Goal: Task Accomplishment & Management: Manage account settings

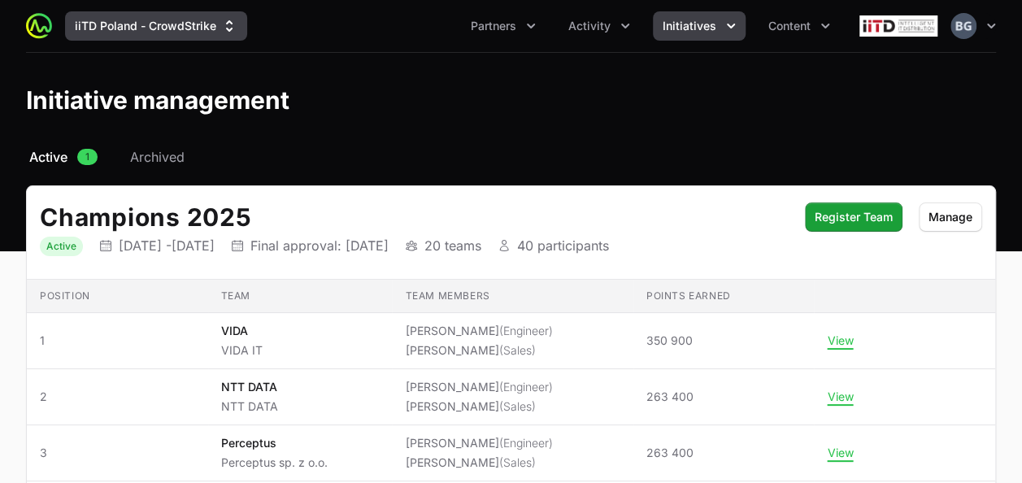
click at [167, 12] on button "iiTD Poland - CrowdStrike" at bounding box center [156, 25] width 182 height 29
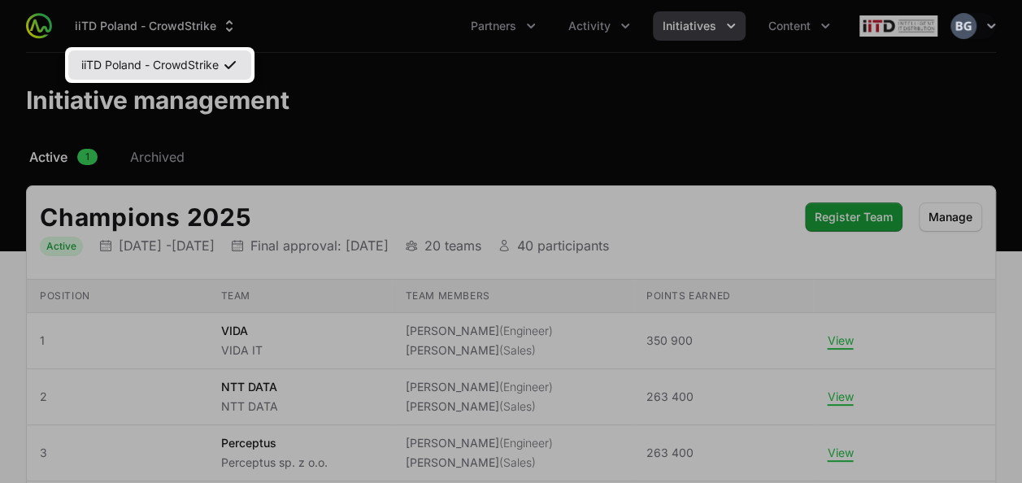
click at [174, 67] on link "iiTD Poland - CrowdStrike" at bounding box center [159, 64] width 183 height 29
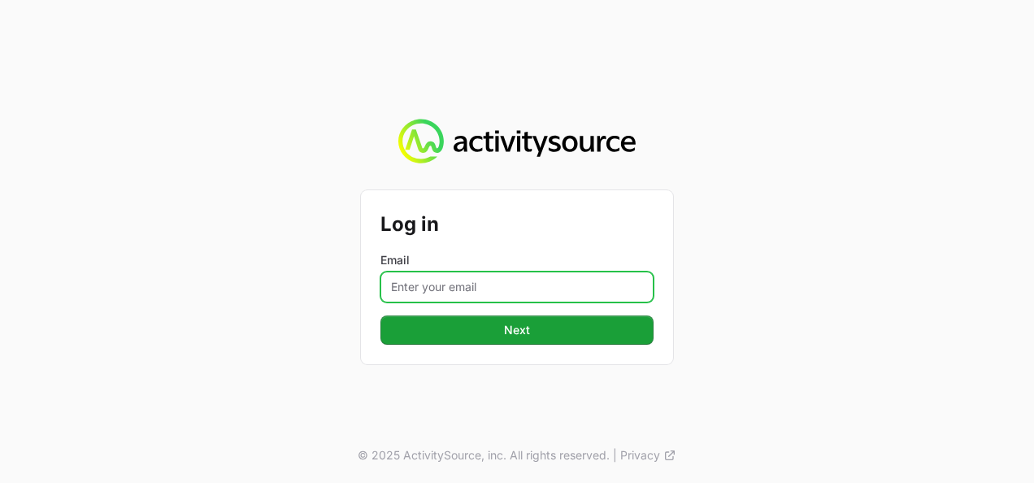
click at [455, 284] on input "Email" at bounding box center [516, 286] width 273 height 31
type input "[PERSON_NAME][EMAIL_ADDRESS][DOMAIN_NAME]"
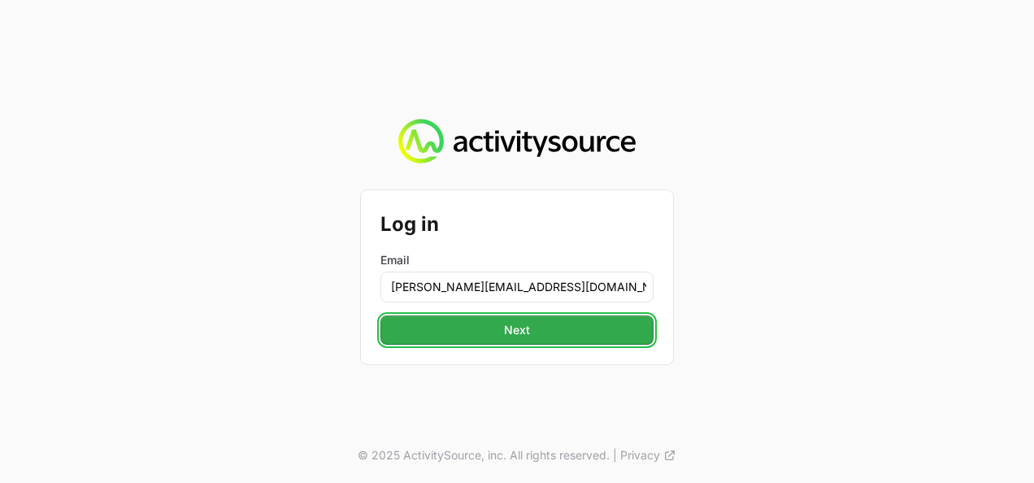
click at [467, 334] on span "Next" at bounding box center [517, 330] width 254 height 20
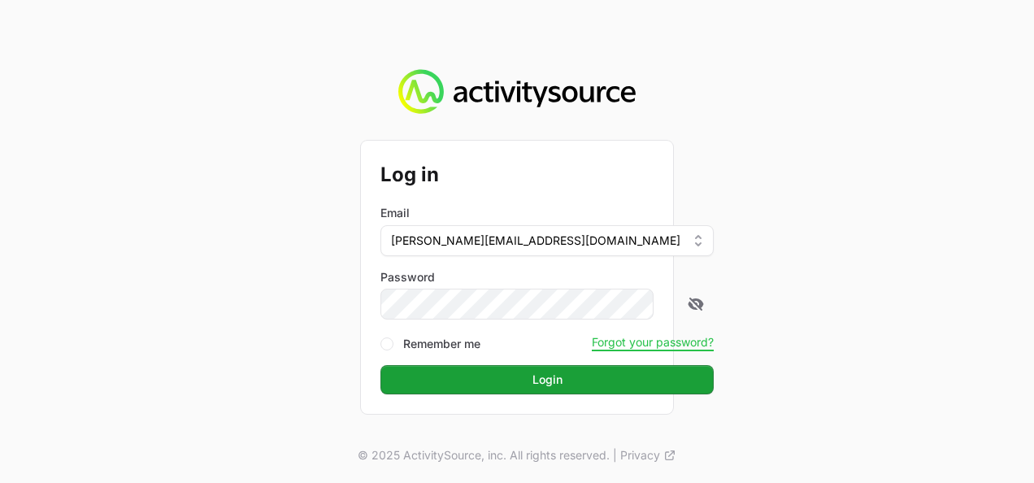
click at [380, 365] on button "Login Login" at bounding box center [546, 379] width 333 height 29
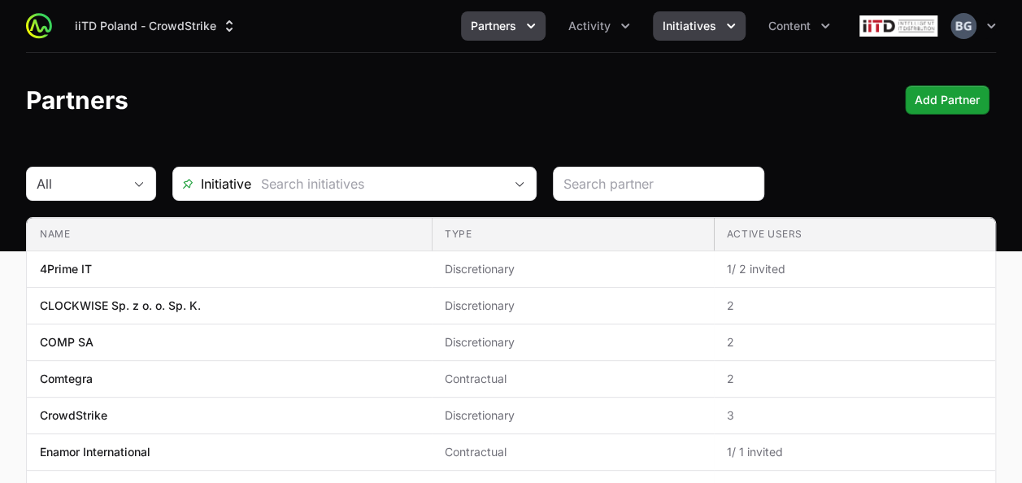
click at [723, 30] on icon "Initiatives menu" at bounding box center [731, 26] width 16 height 16
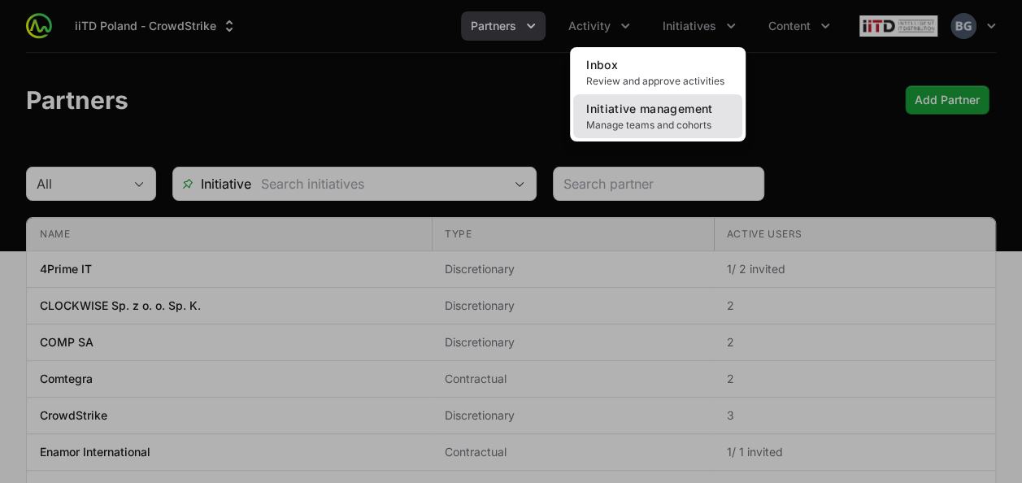
click at [642, 125] on span "Manage teams and cohorts" at bounding box center [657, 125] width 143 height 13
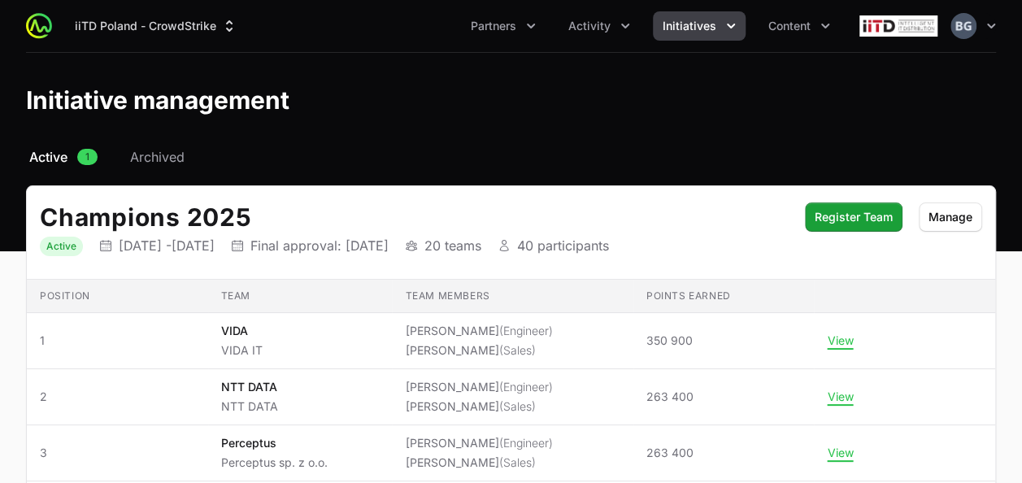
scroll to position [124, 0]
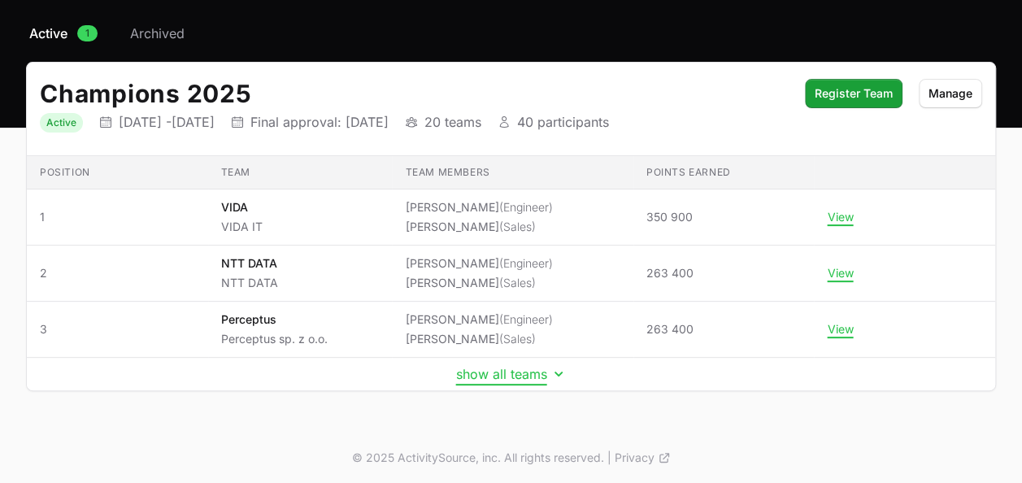
click at [484, 375] on button "show all teams" at bounding box center [511, 374] width 111 height 16
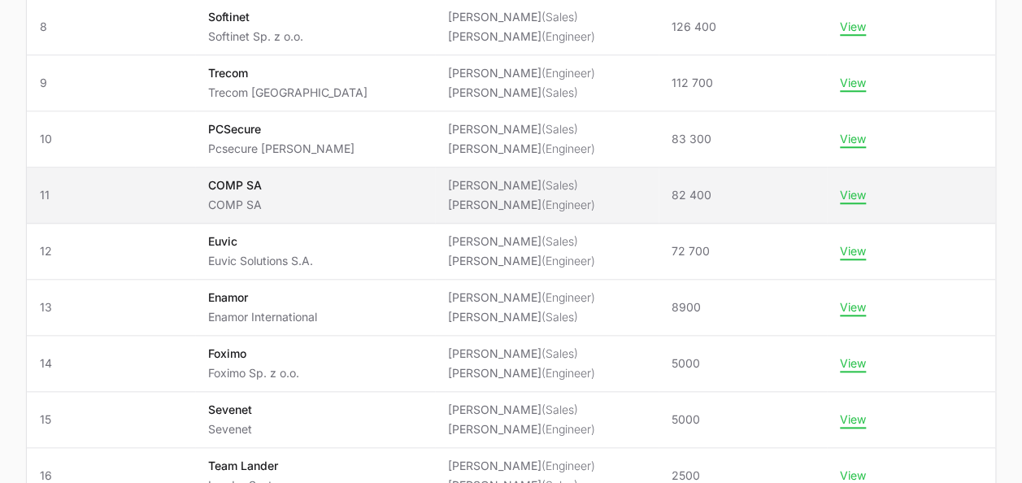
scroll to position [731, 0]
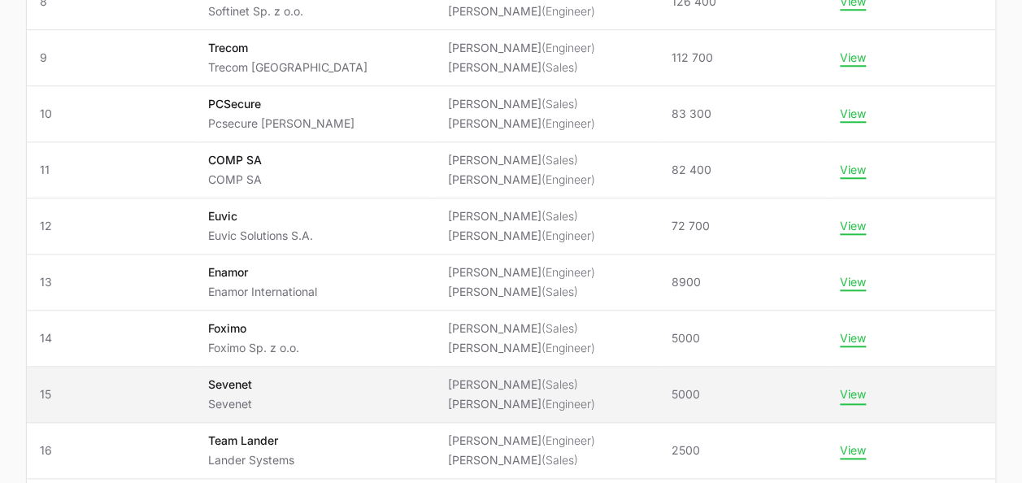
click at [852, 387] on button "View" at bounding box center [853, 394] width 26 height 15
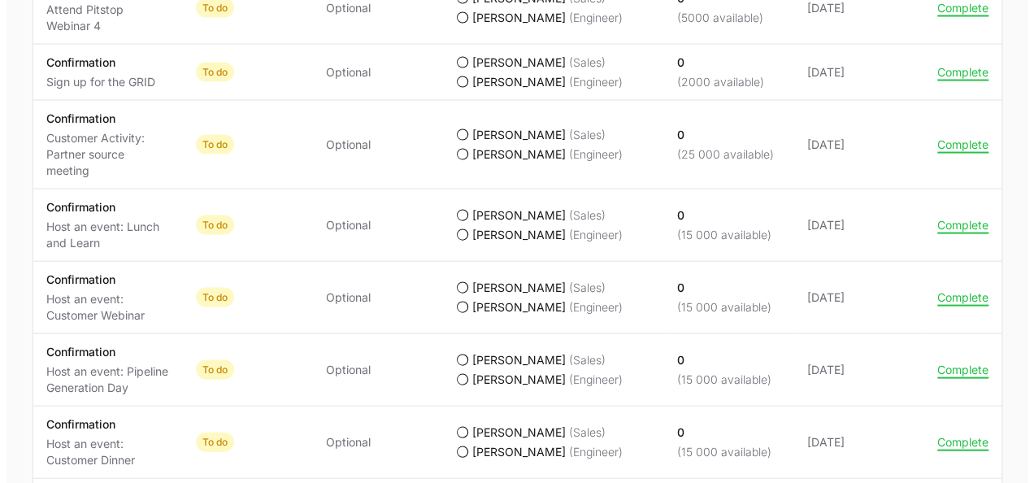
scroll to position [1626, 0]
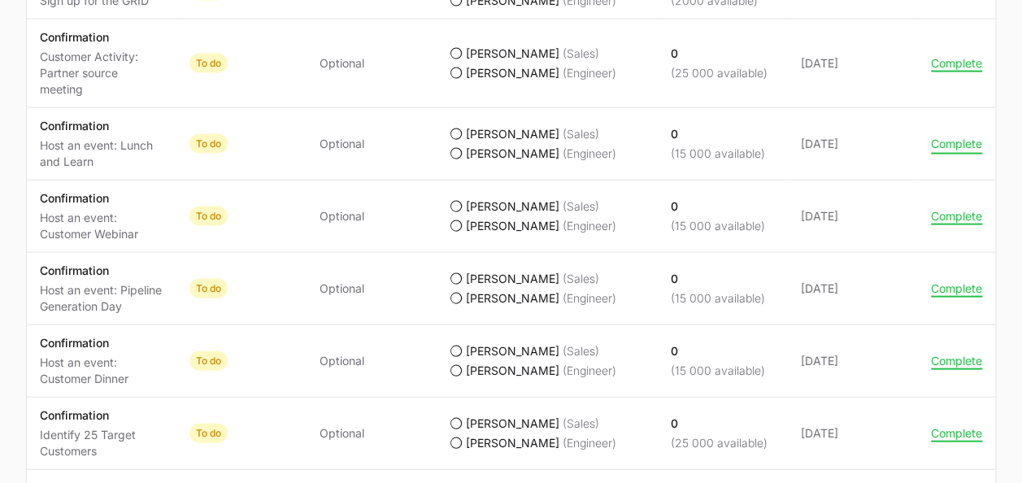
click at [946, 151] on button "Complete" at bounding box center [956, 144] width 51 height 15
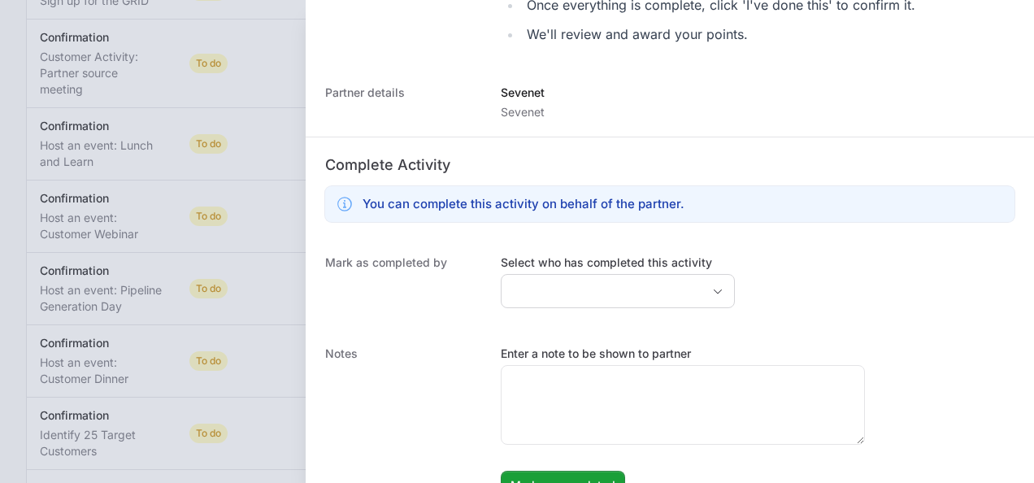
scroll to position [549, 0]
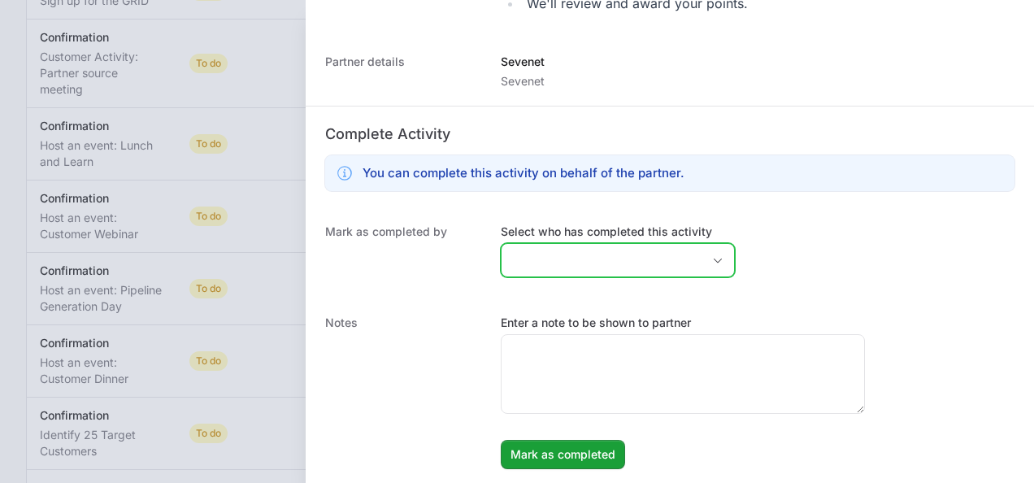
click at [584, 257] on input "Select who has completed this activity" at bounding box center [601, 260] width 200 height 33
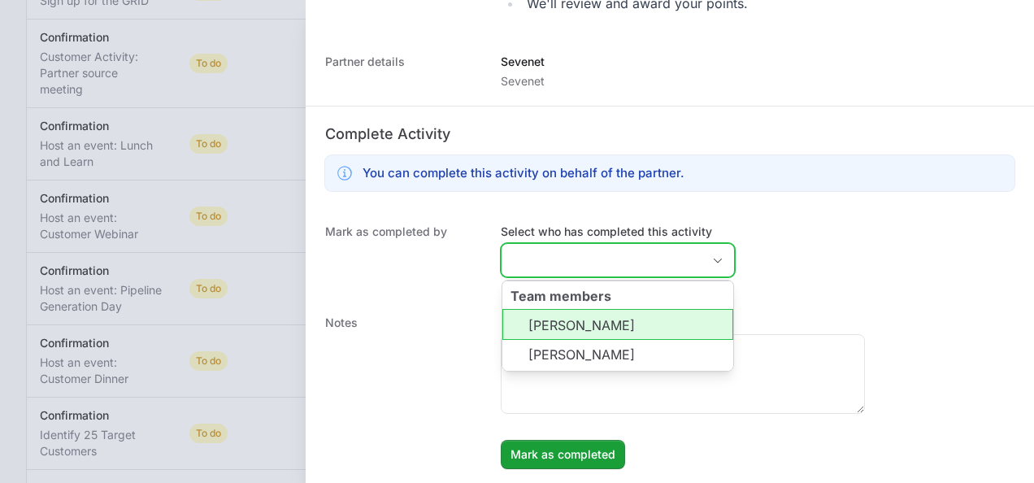
click at [575, 320] on li "[PERSON_NAME]" at bounding box center [617, 324] width 231 height 31
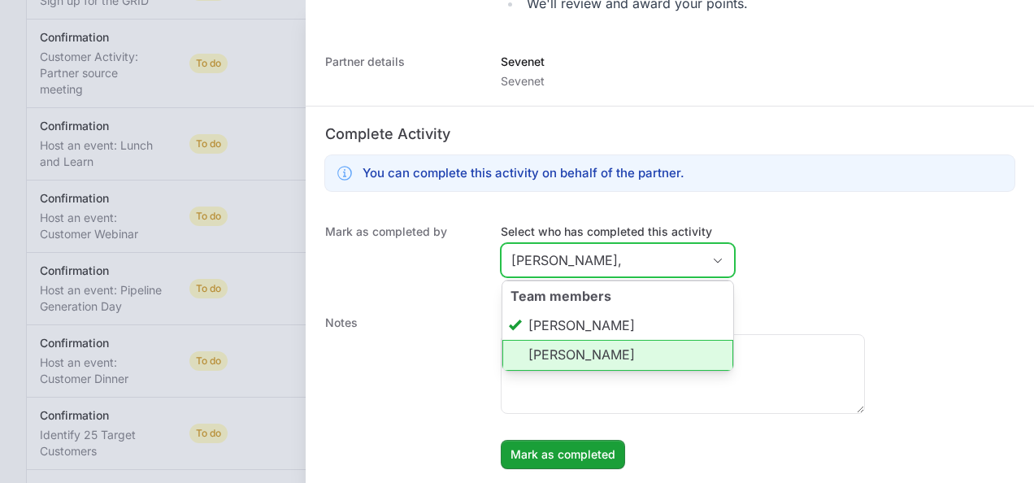
click at [579, 340] on li "[PERSON_NAME]" at bounding box center [617, 355] width 231 height 31
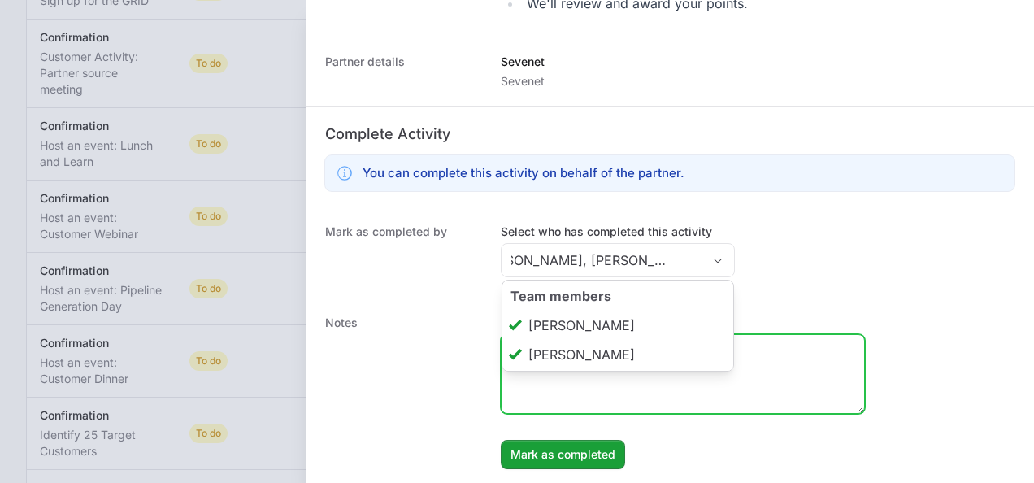
type input "[PERSON_NAME], [PERSON_NAME]"
click at [577, 396] on textarea "Enter a note to be shown to partner" at bounding box center [682, 374] width 362 height 78
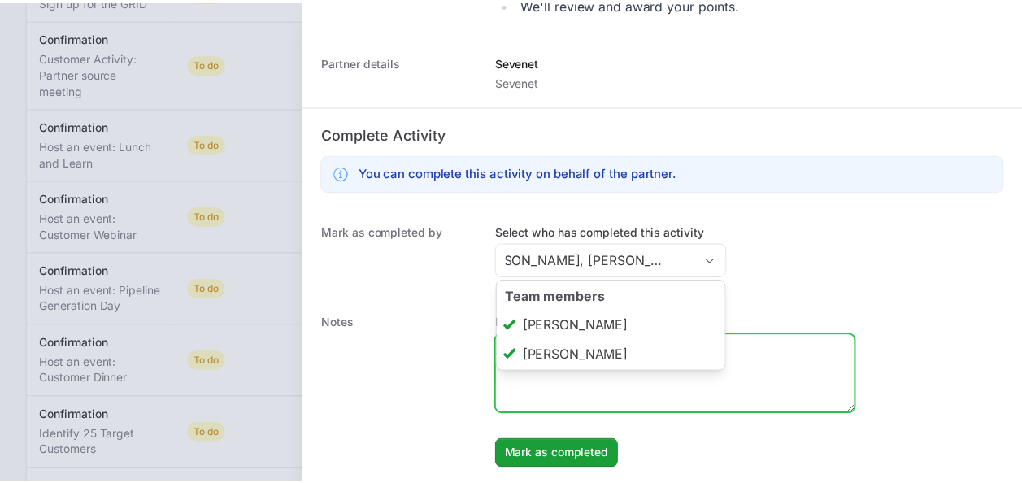
scroll to position [0, 0]
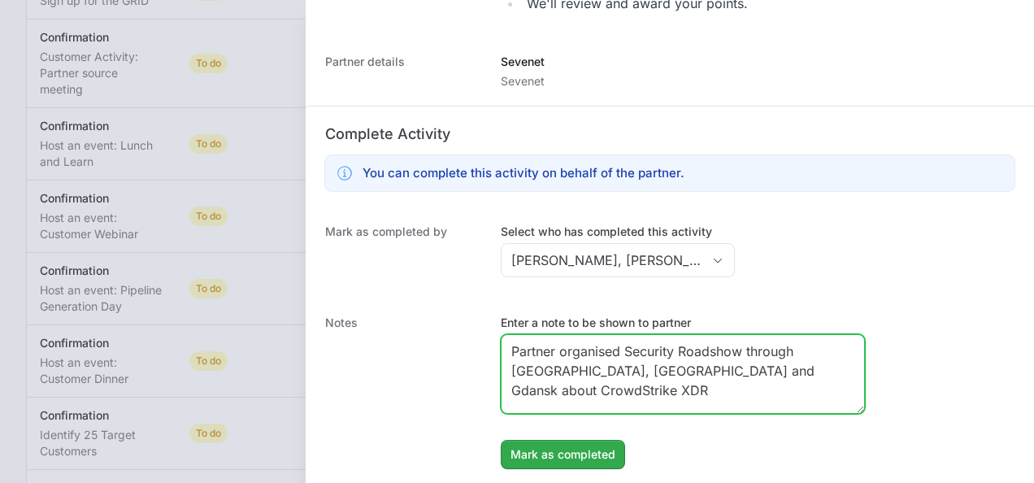
type textarea "Partner organised Security Roadshow through [GEOGRAPHIC_DATA], [GEOGRAPHIC_DATA…"
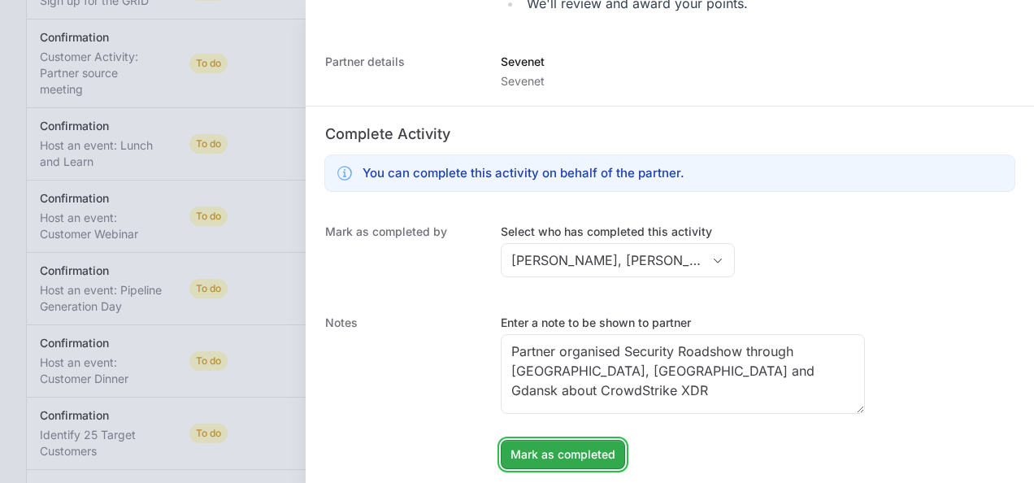
click at [592, 445] on span "Mark as completed" at bounding box center [562, 455] width 105 height 20
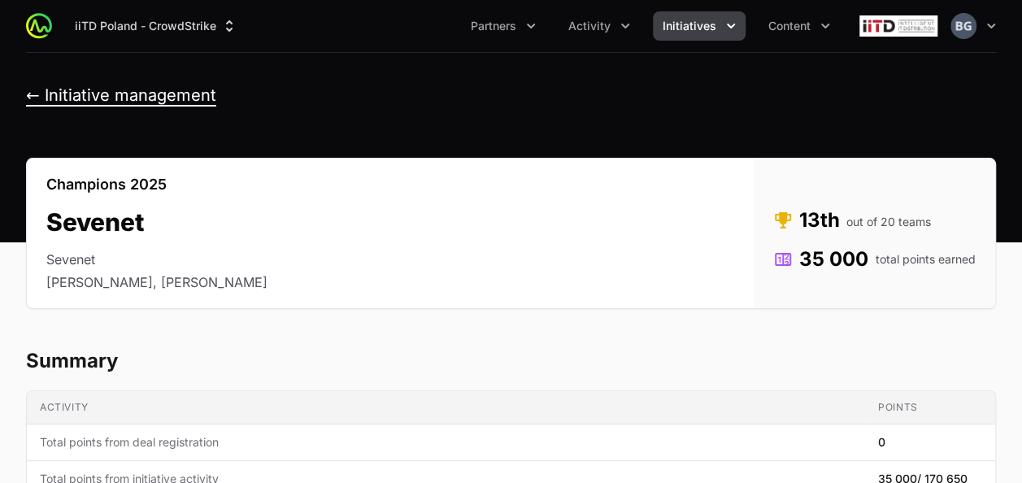
click at [177, 99] on button "← Initiative management" at bounding box center [121, 95] width 190 height 20
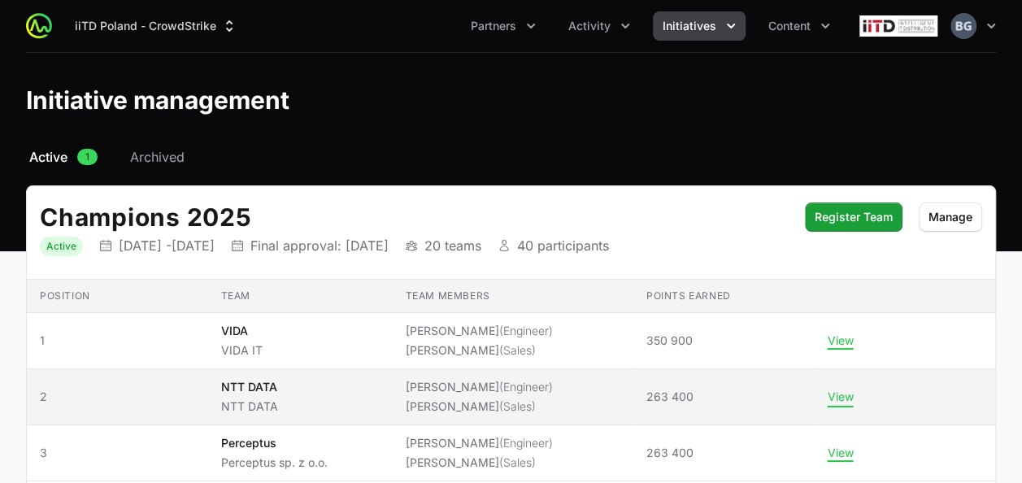
click at [844, 395] on button "View" at bounding box center [840, 396] width 26 height 15
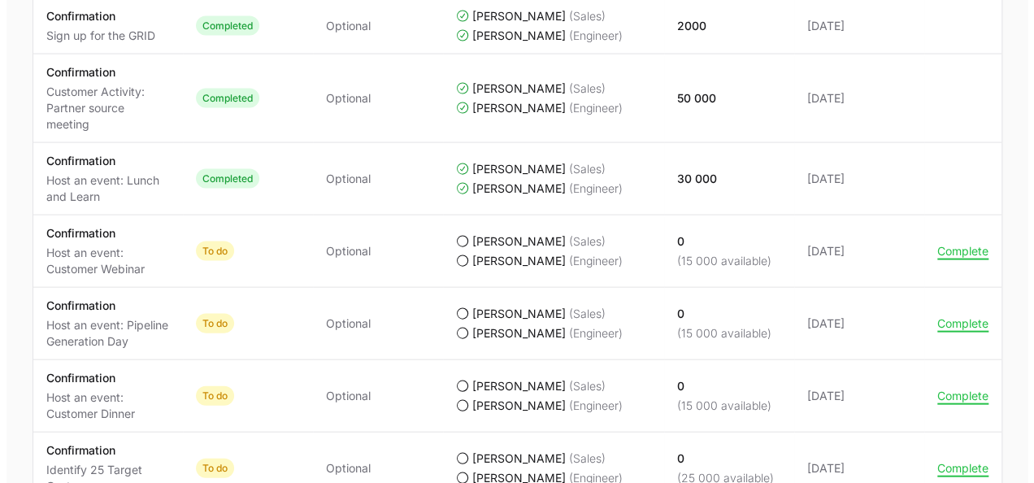
scroll to position [1626, 0]
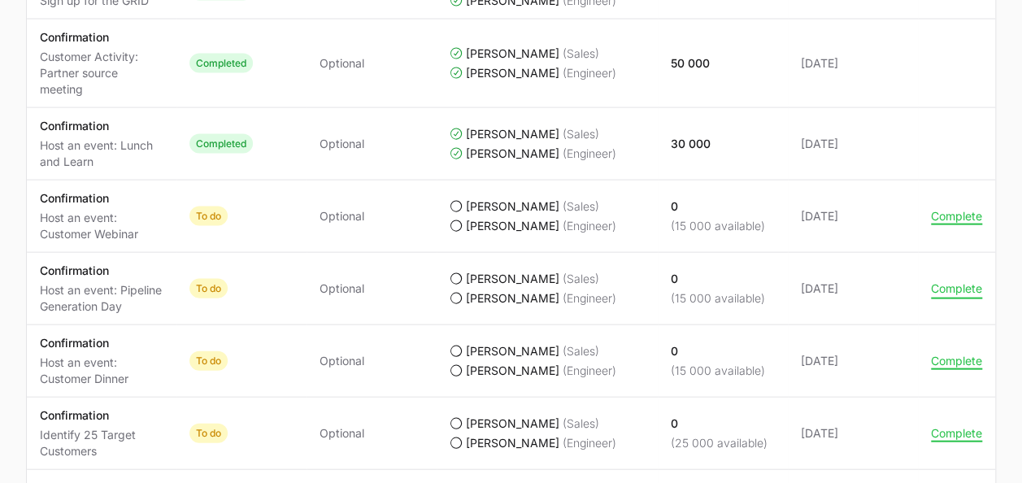
click at [959, 281] on button "Complete" at bounding box center [956, 288] width 51 height 15
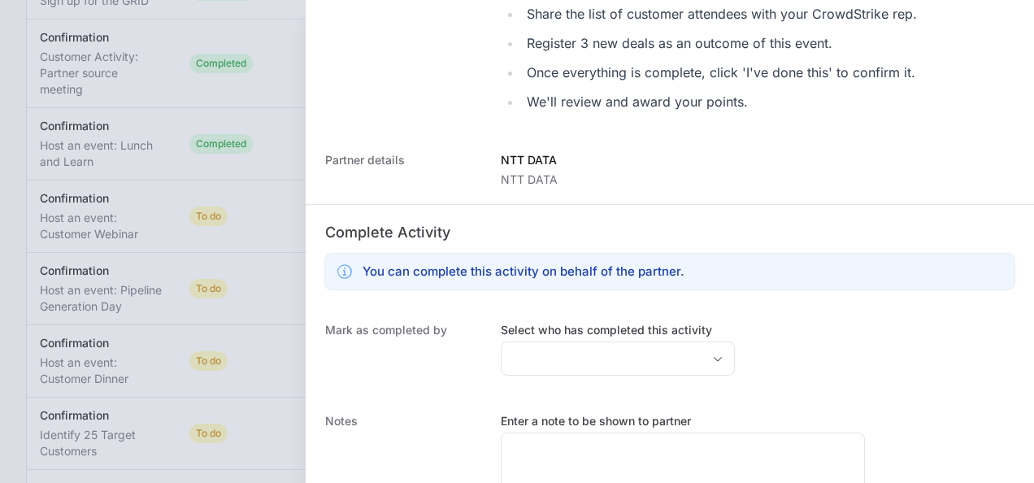
scroll to position [488, 0]
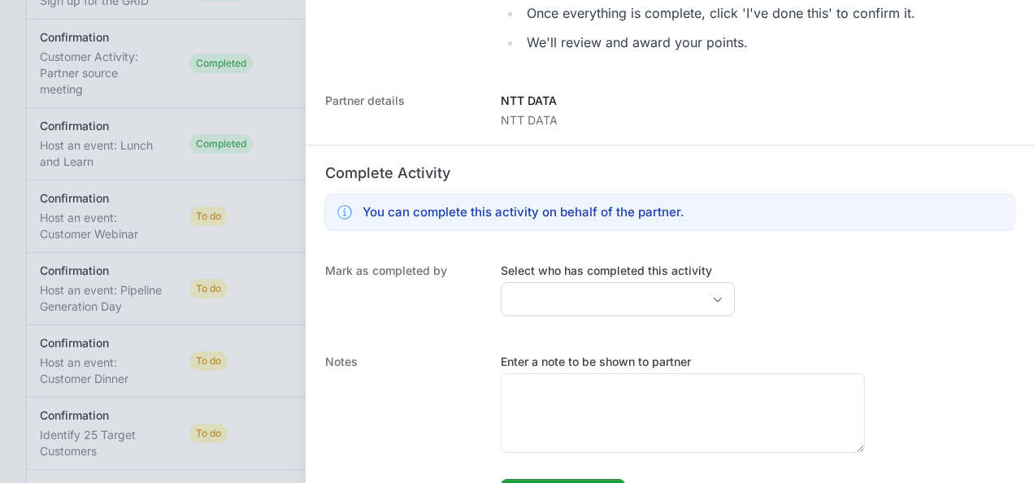
click at [610, 280] on div "Select who has completed this activity" at bounding box center [618, 290] width 234 height 54
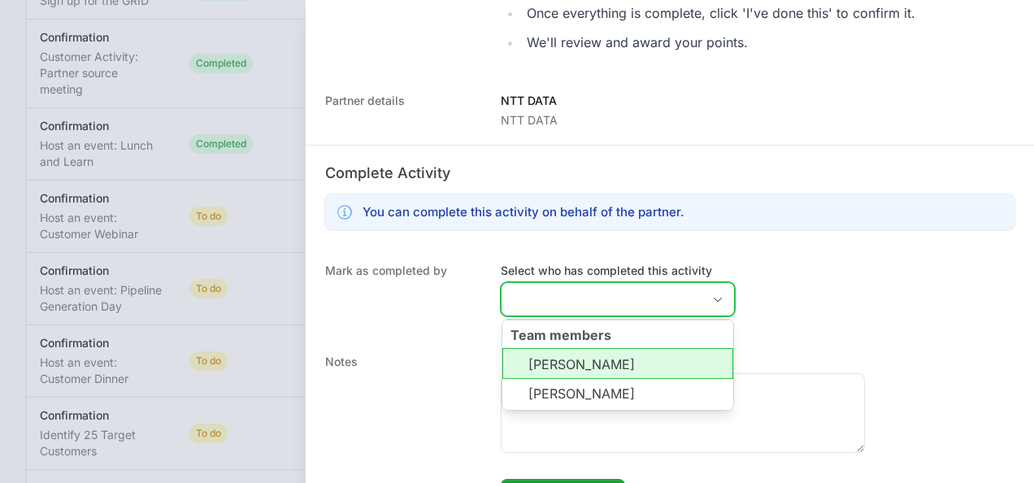
click at [601, 307] on input "Select who has completed this activity" at bounding box center [601, 299] width 200 height 33
drag, startPoint x: 590, startPoint y: 357, endPoint x: 597, endPoint y: 371, distance: 15.3
click at [590, 358] on li "[PERSON_NAME]" at bounding box center [617, 363] width 231 height 31
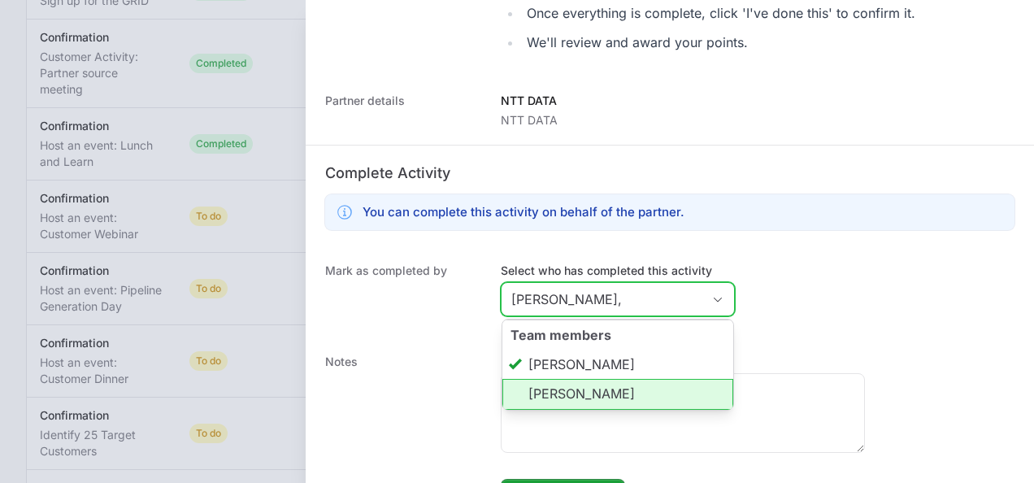
click at [597, 395] on li "[PERSON_NAME]" at bounding box center [617, 394] width 231 height 31
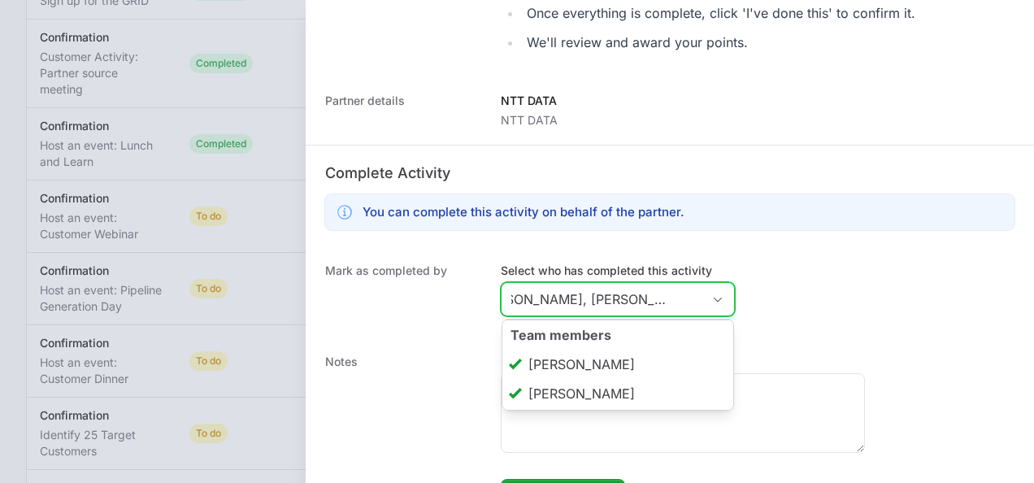
scroll to position [0, 47]
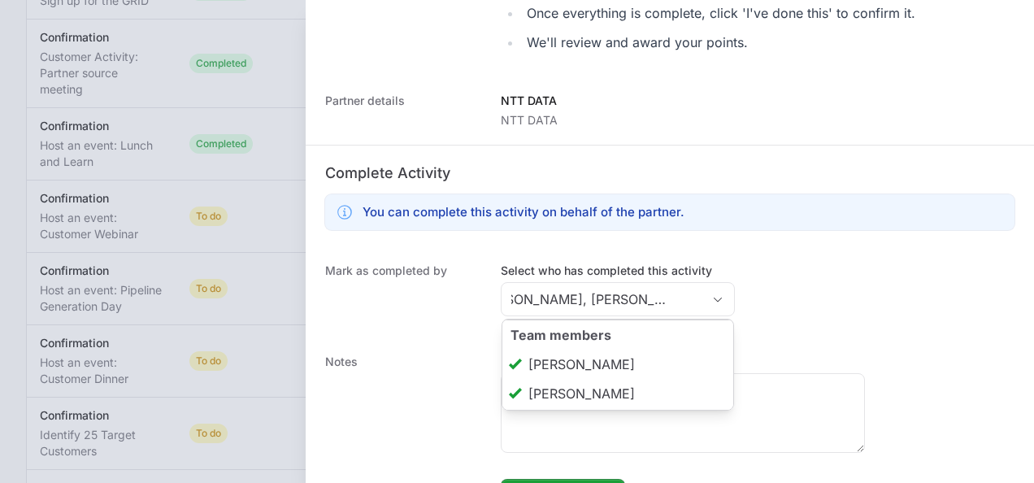
type input "[PERSON_NAME], [PERSON_NAME]"
click at [666, 455] on dd "Enter a note to be shown to partner [PERSON_NAME] as completed [PERSON_NAME] as…" at bounding box center [758, 431] width 514 height 154
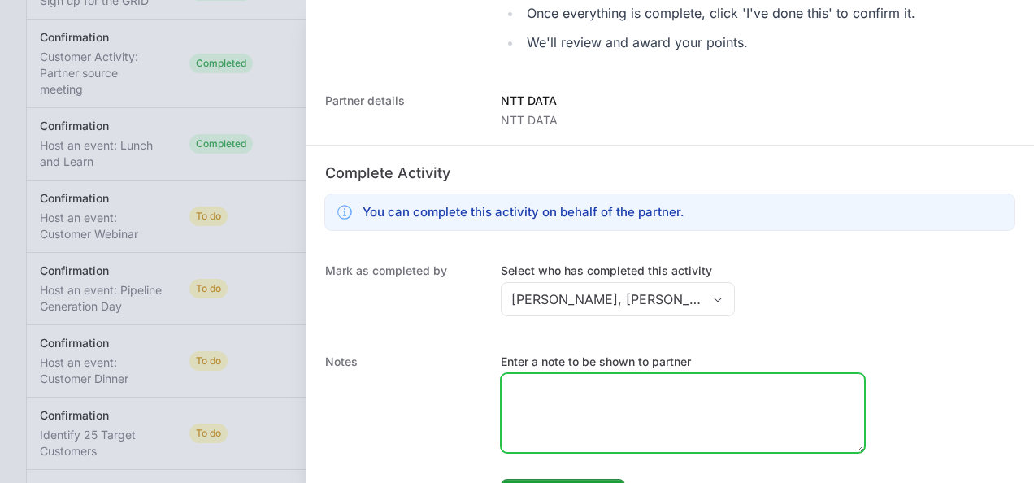
click at [682, 428] on textarea "Enter a note to be shown to partner" at bounding box center [682, 413] width 362 height 78
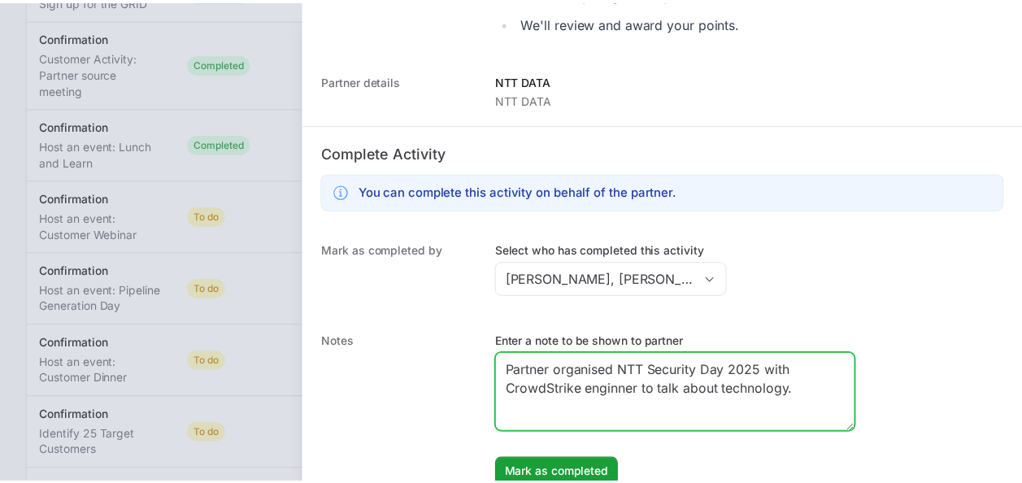
scroll to position [527, 0]
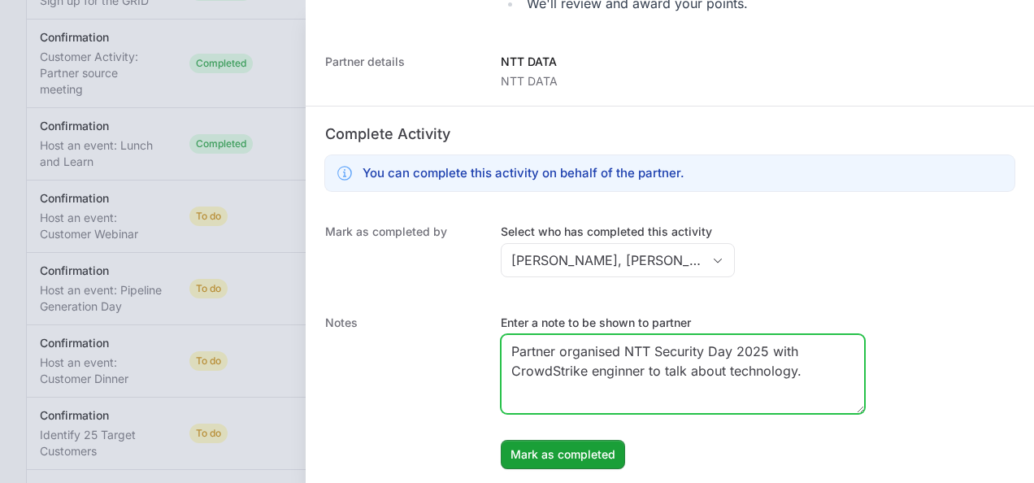
type textarea "Partner organised NTT Security Day 2025 with CrowdStrike enginner to talk about…"
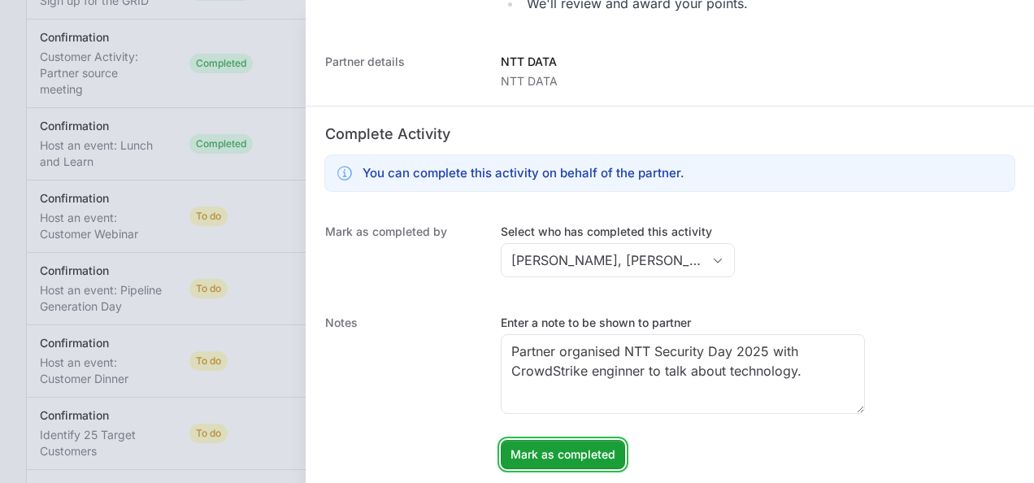
click at [562, 440] on button "Mark as completed Mark as completed" at bounding box center [563, 454] width 124 height 29
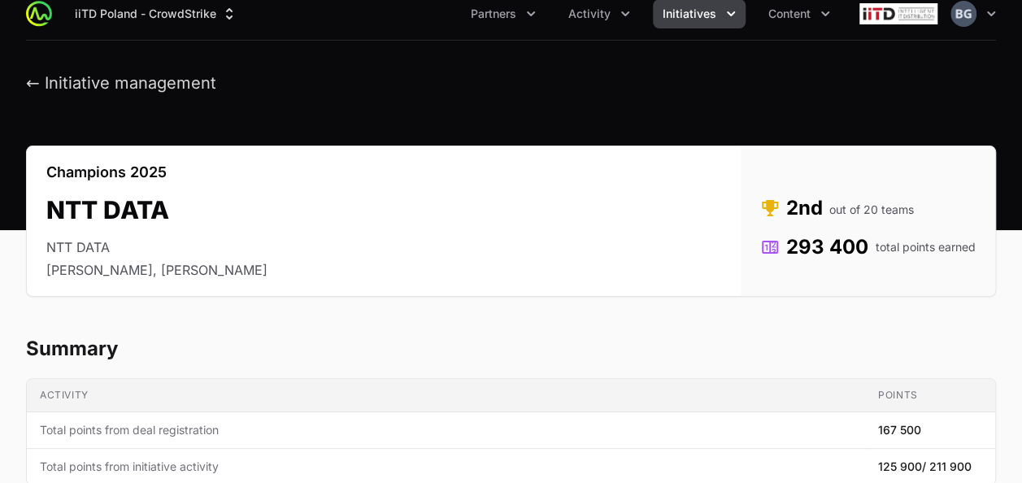
scroll to position [0, 0]
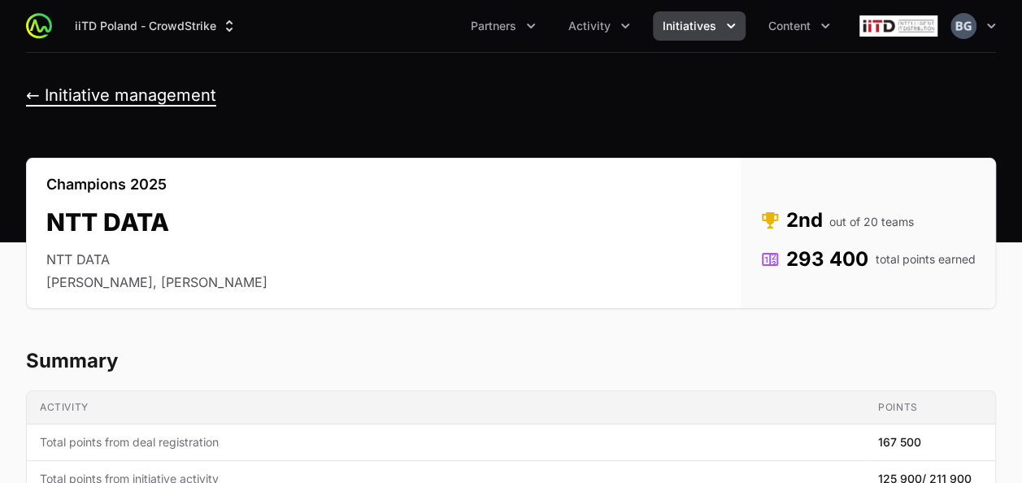
click at [174, 101] on button "← Initiative management" at bounding box center [121, 95] width 190 height 20
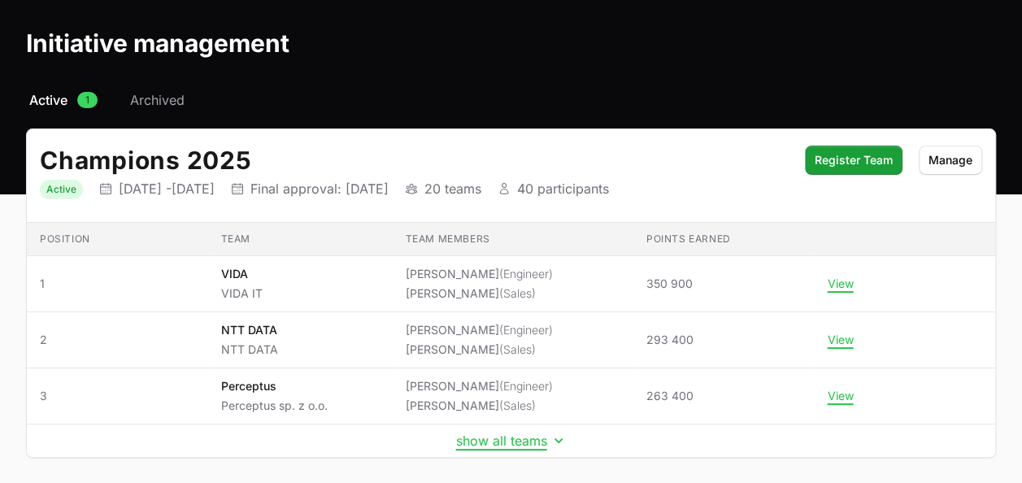
scroll to position [124, 0]
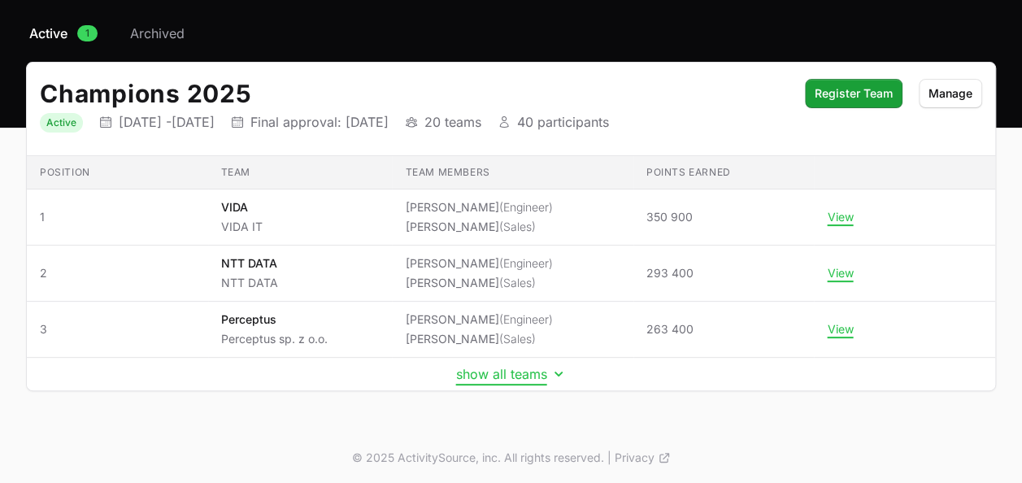
click at [519, 369] on button "show all teams" at bounding box center [511, 374] width 111 height 16
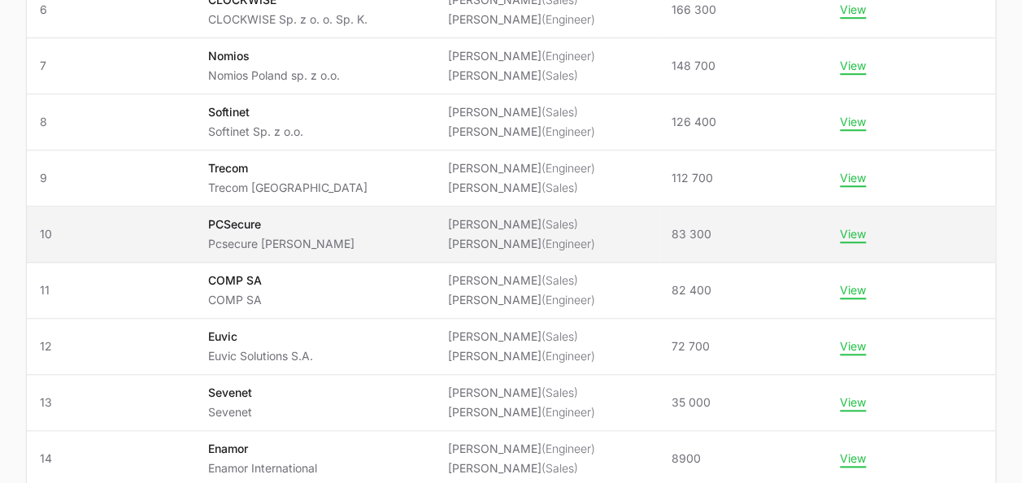
scroll to position [692, 0]
